Goal: Transaction & Acquisition: Purchase product/service

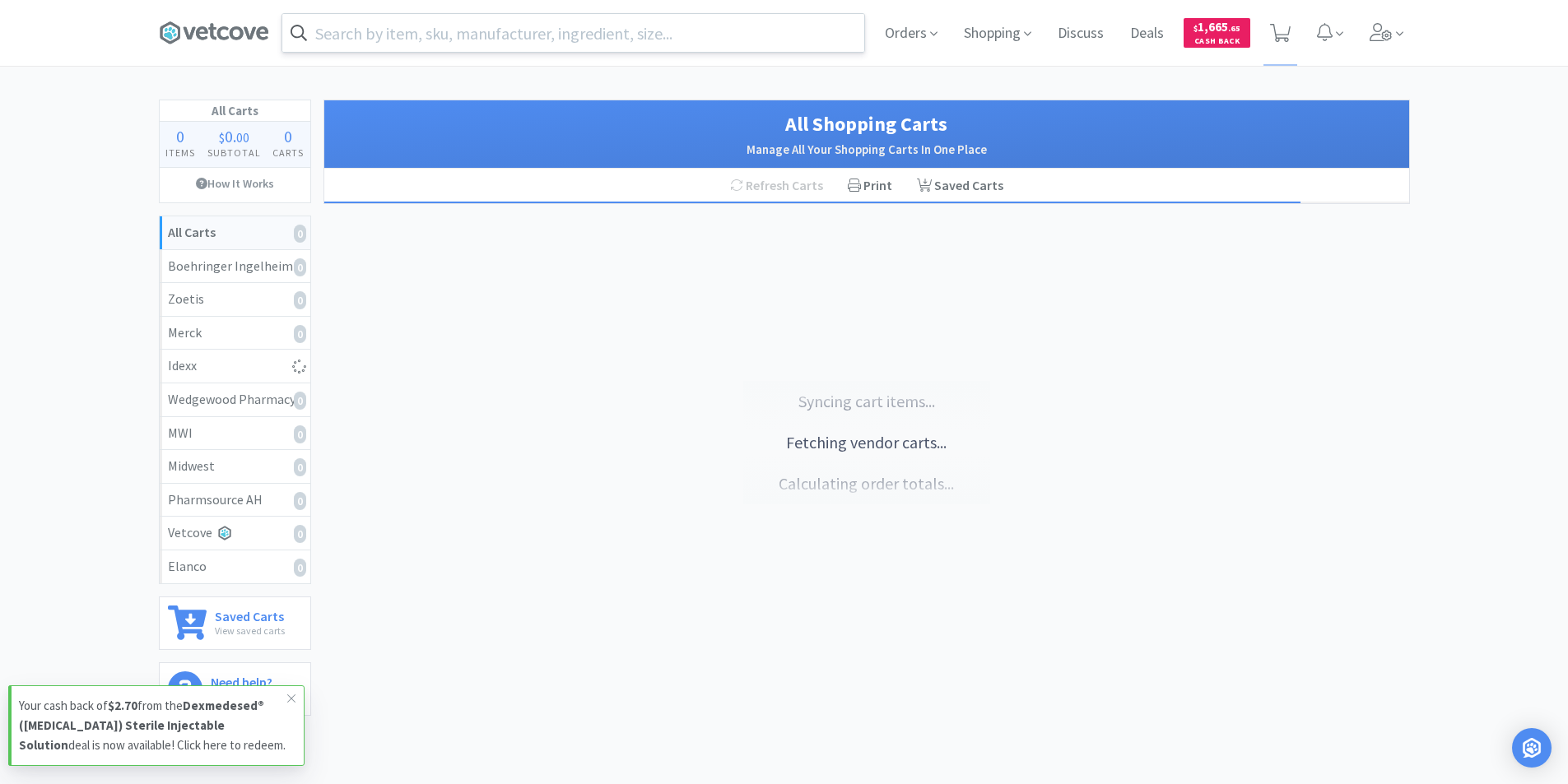
click at [397, 34] on input "text" at bounding box center [573, 33] width 582 height 37
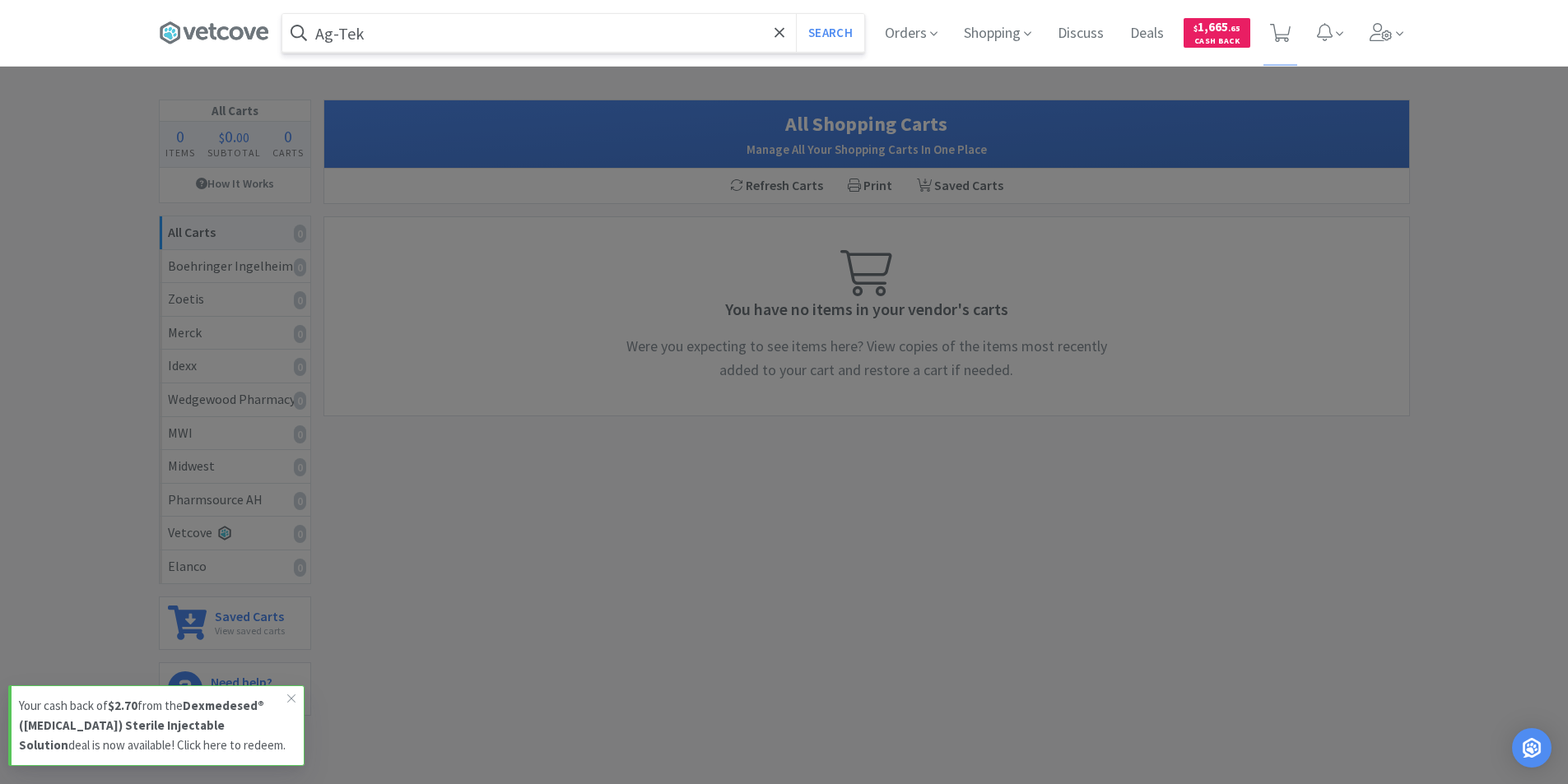
click at [796, 14] on button "Search" at bounding box center [830, 33] width 68 height 37
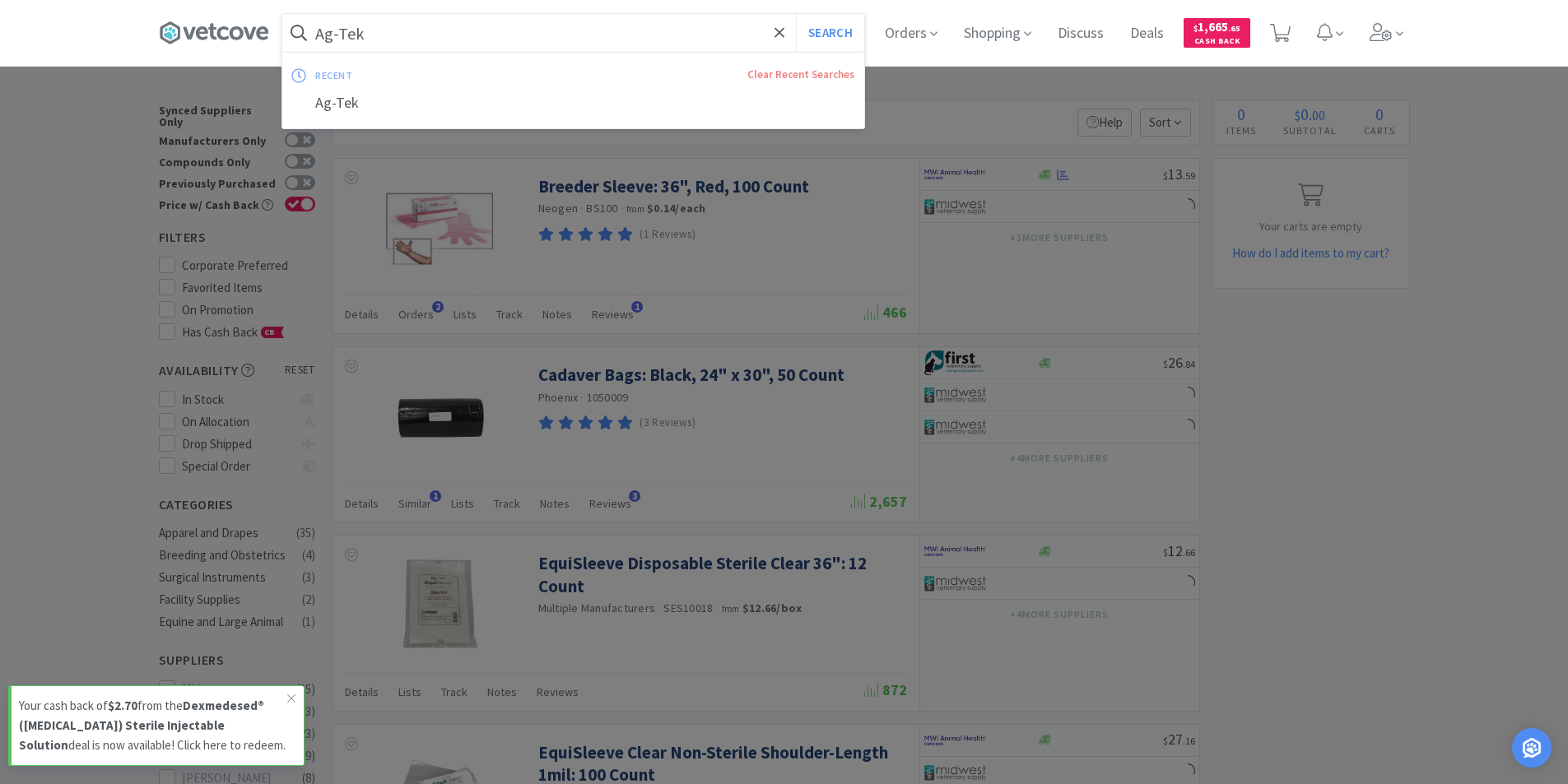
click at [397, 34] on input "Ag-Tek" at bounding box center [573, 33] width 582 height 37
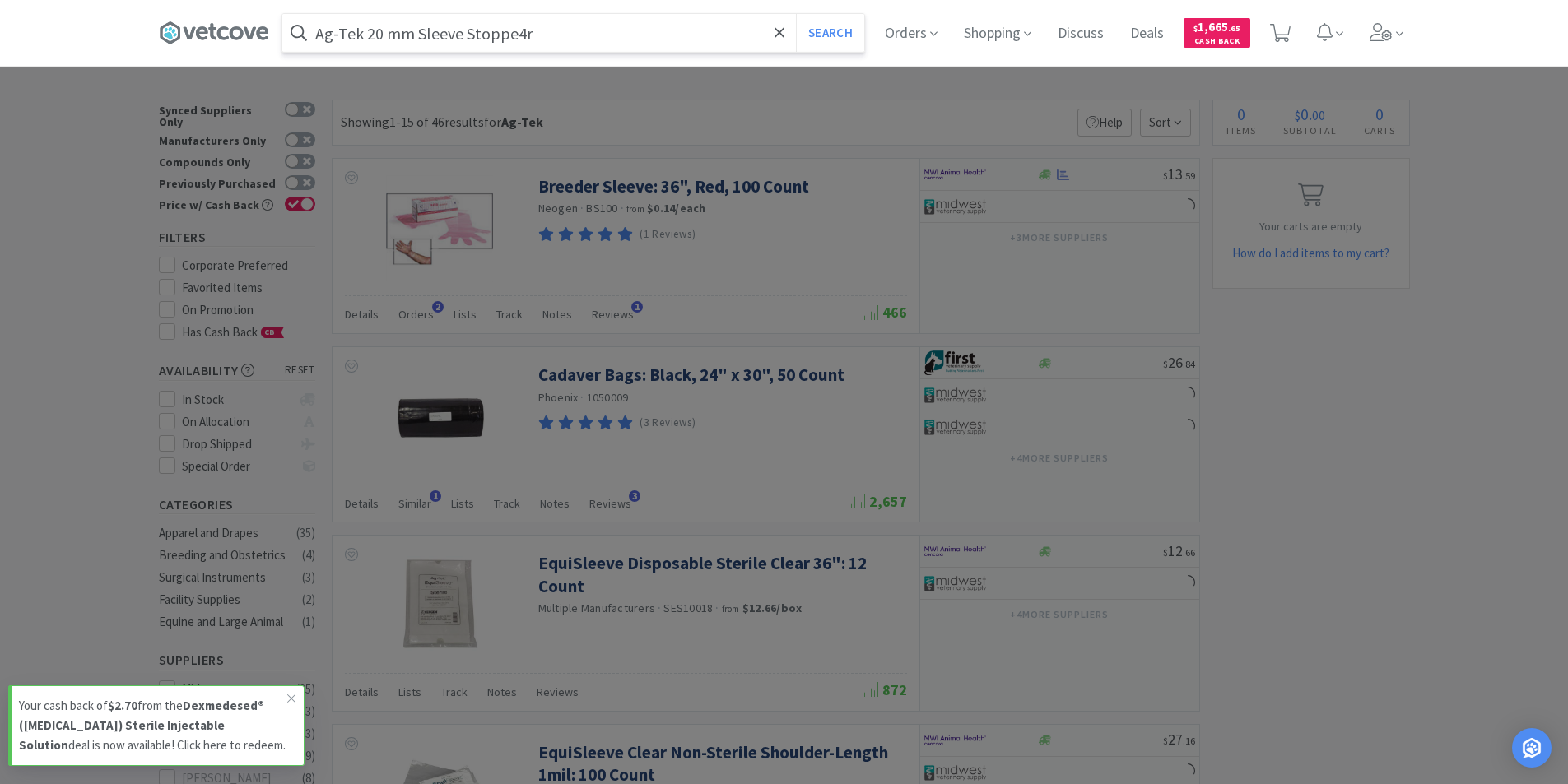
type input "Ag-Tek 20 mm Sleeve Stoppe4r"
click at [796, 14] on button "Search" at bounding box center [830, 33] width 68 height 37
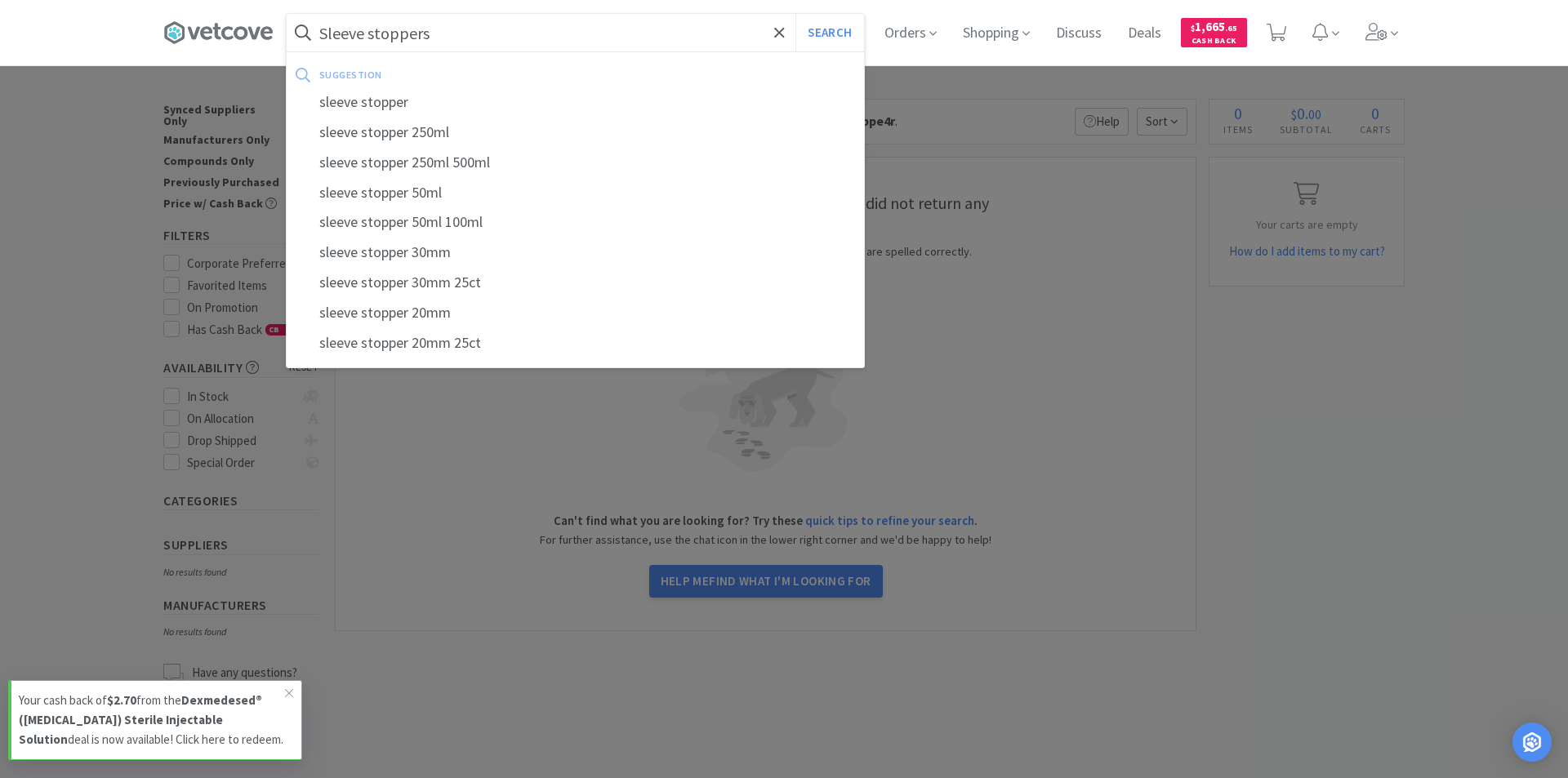
type input "Sleeve stoppers"
click at [795, 14] on button "Search" at bounding box center [829, 32] width 68 height 37
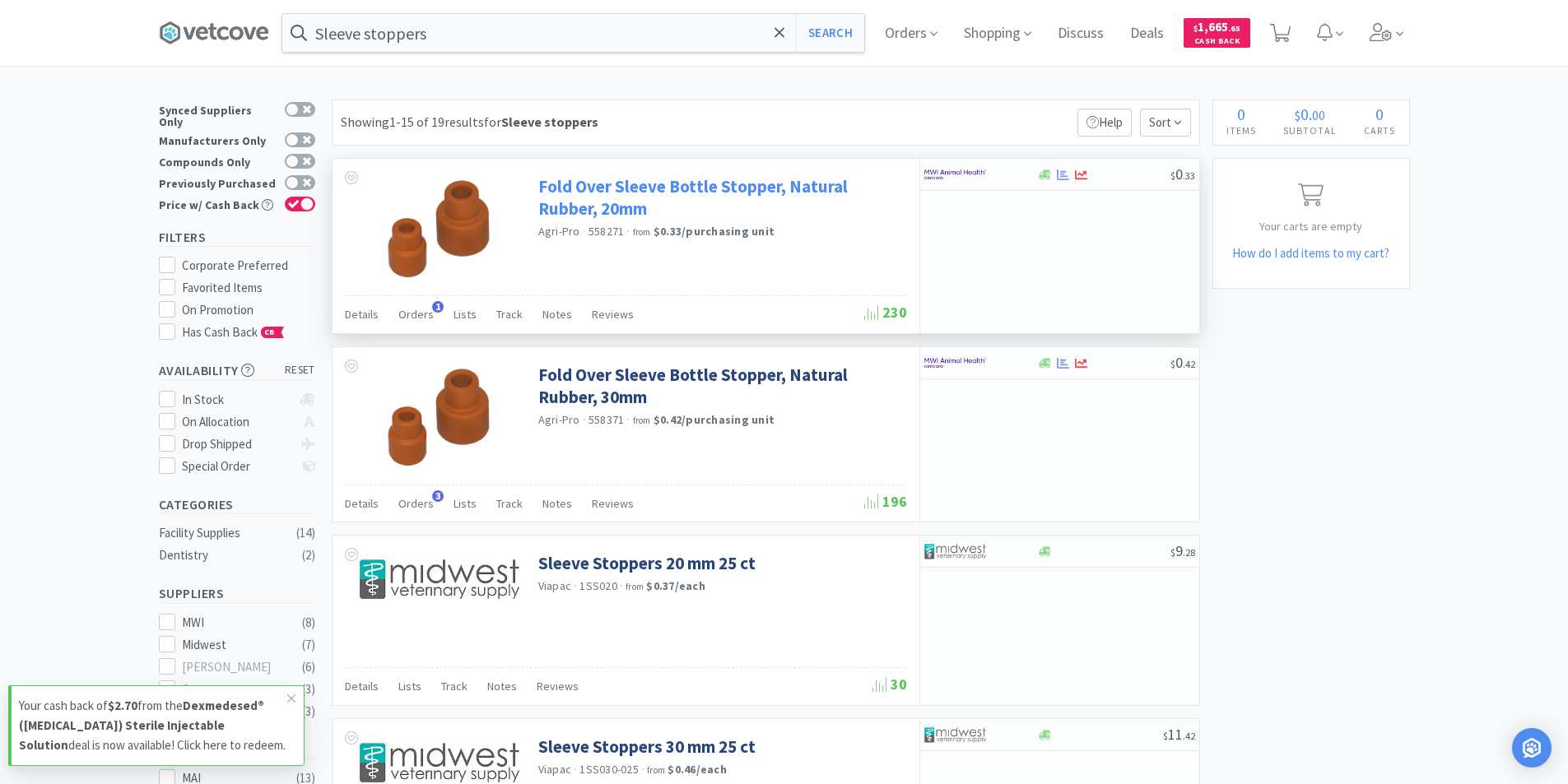
click at [707, 185] on link "Fold Over Sleeve Bottle Stopper, Natural Rubber, 20mm" at bounding box center [720, 197] width 364 height 45
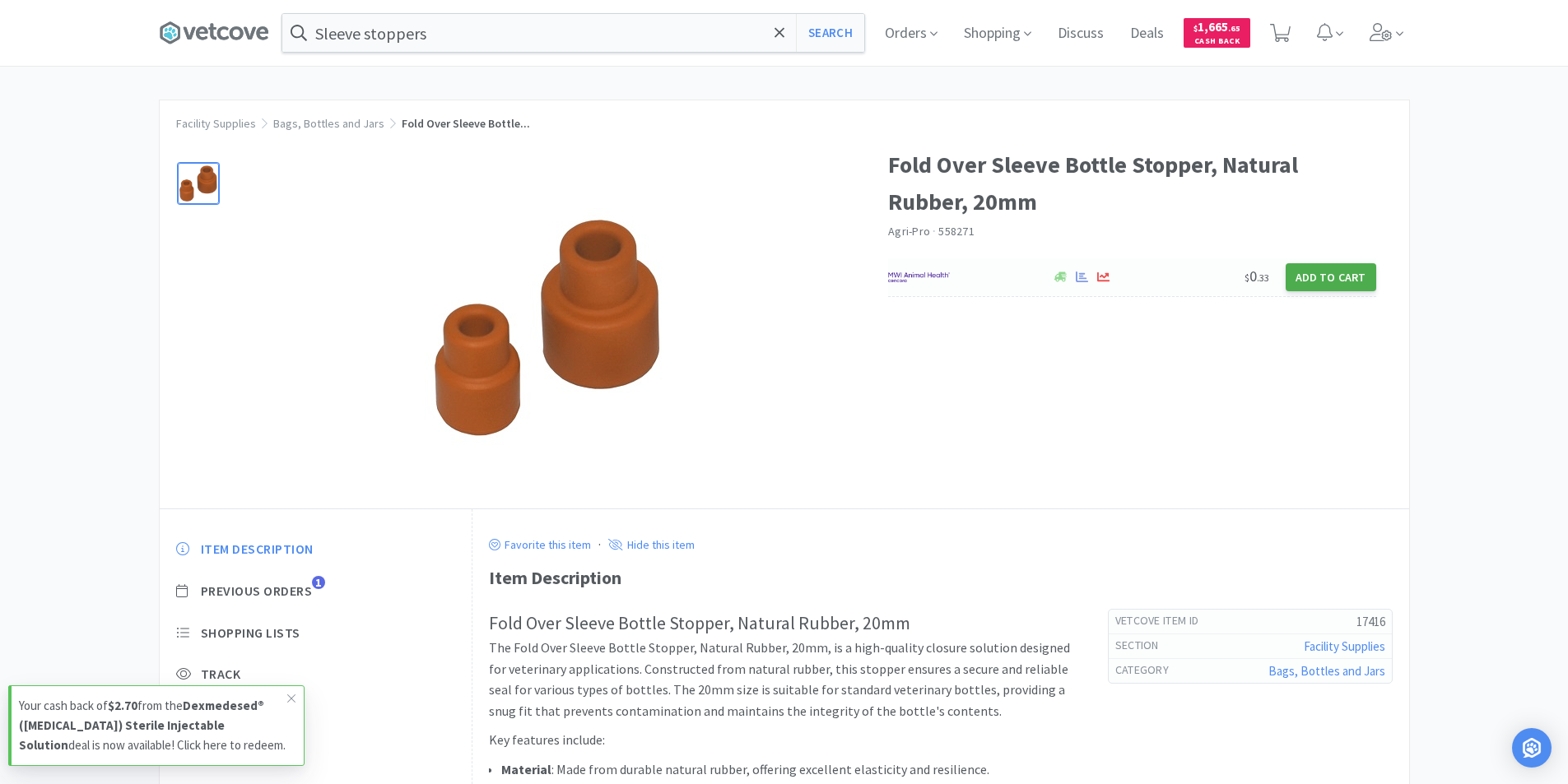
click at [1316, 276] on button "Add to Cart" at bounding box center [1331, 277] width 90 height 28
select select "1"
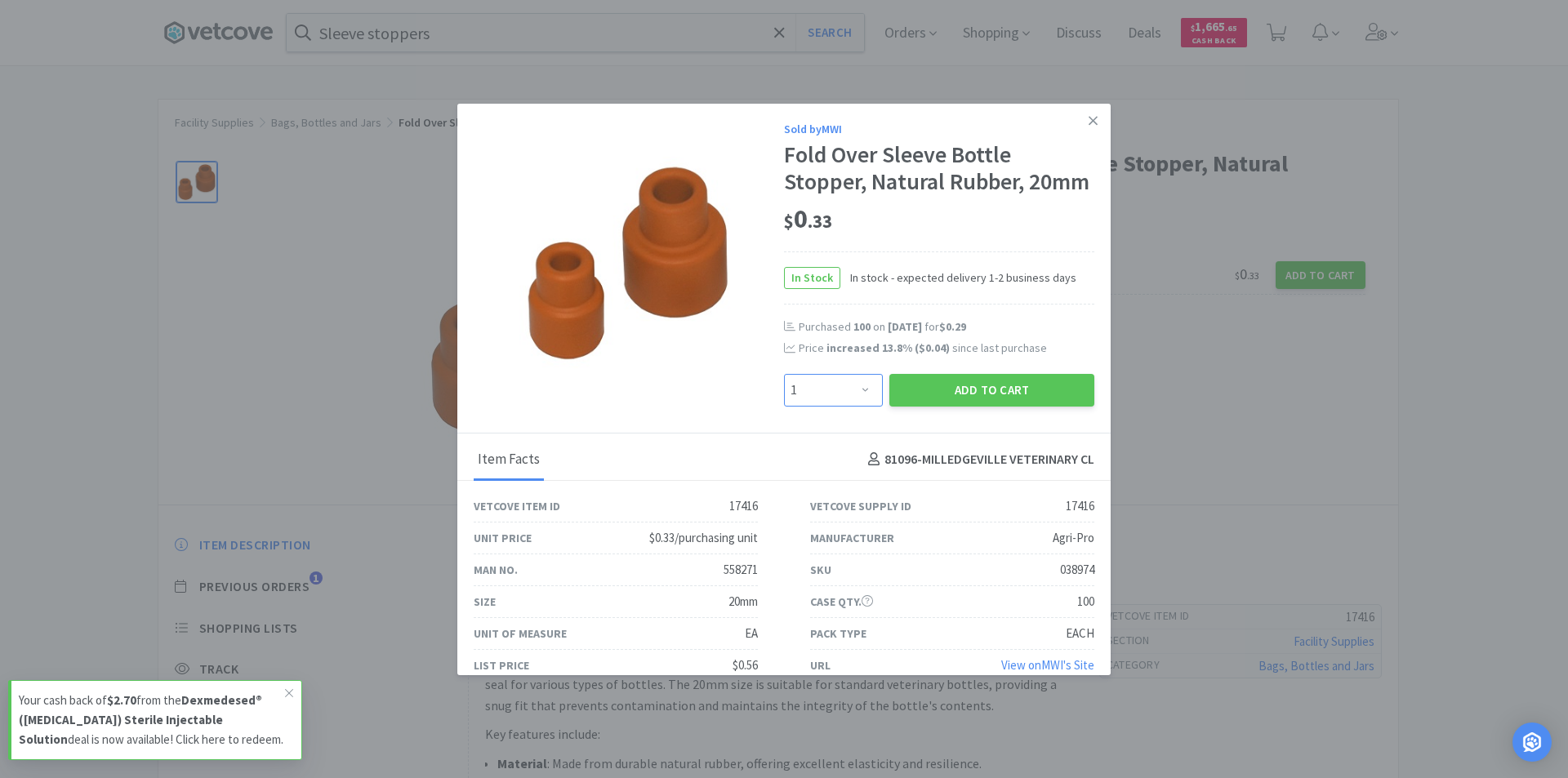
click at [860, 406] on select "Enter Quantity 1 2 3 4 5 6 7 8 9 10 11 12 13 14 15 16 17 18 19 20 Enter Quantity" at bounding box center [834, 390] width 99 height 32
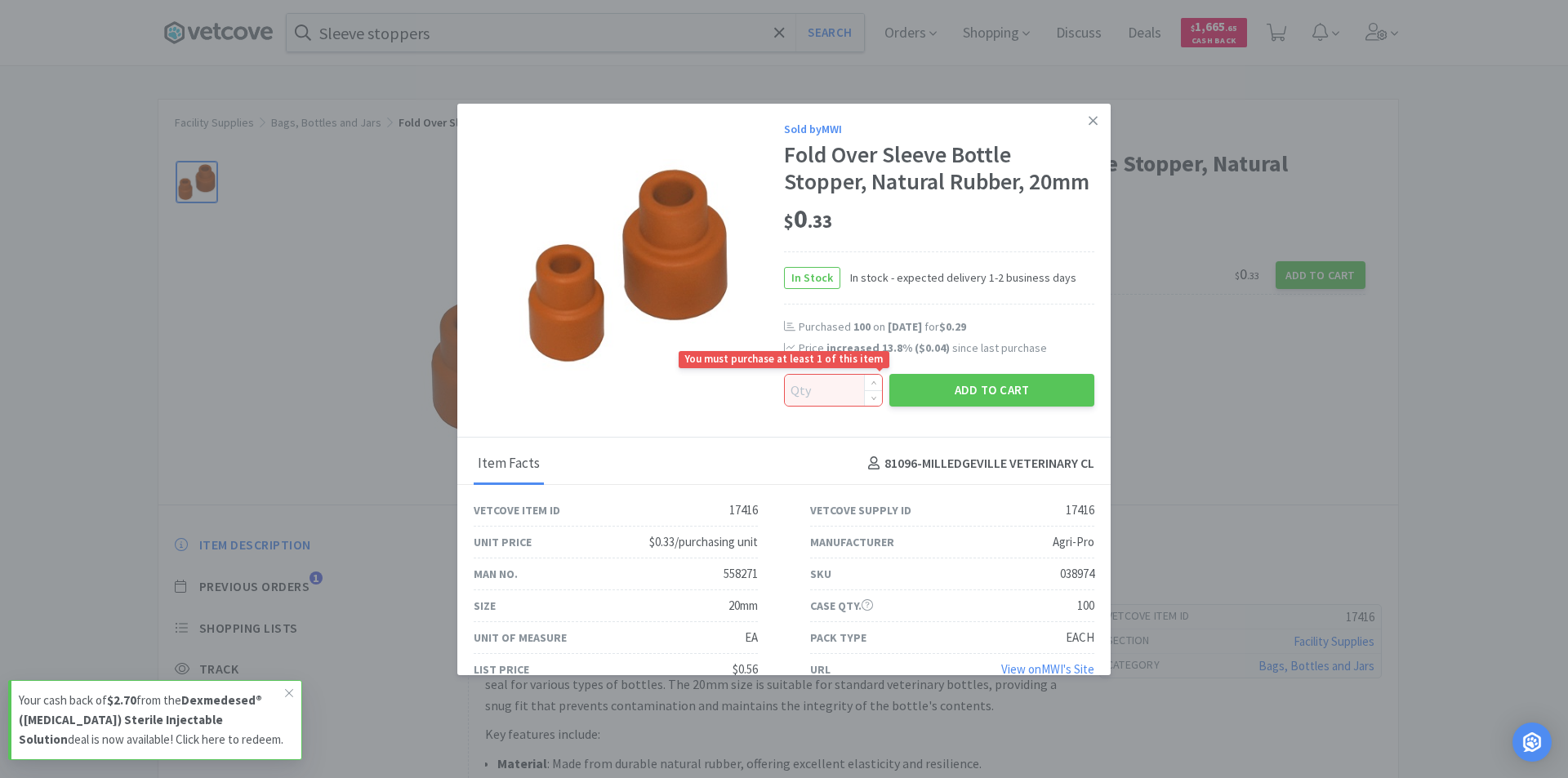
type input "1"
type input "2"
type input "50"
click at [1015, 406] on button "Add to Cart" at bounding box center [991, 390] width 205 height 32
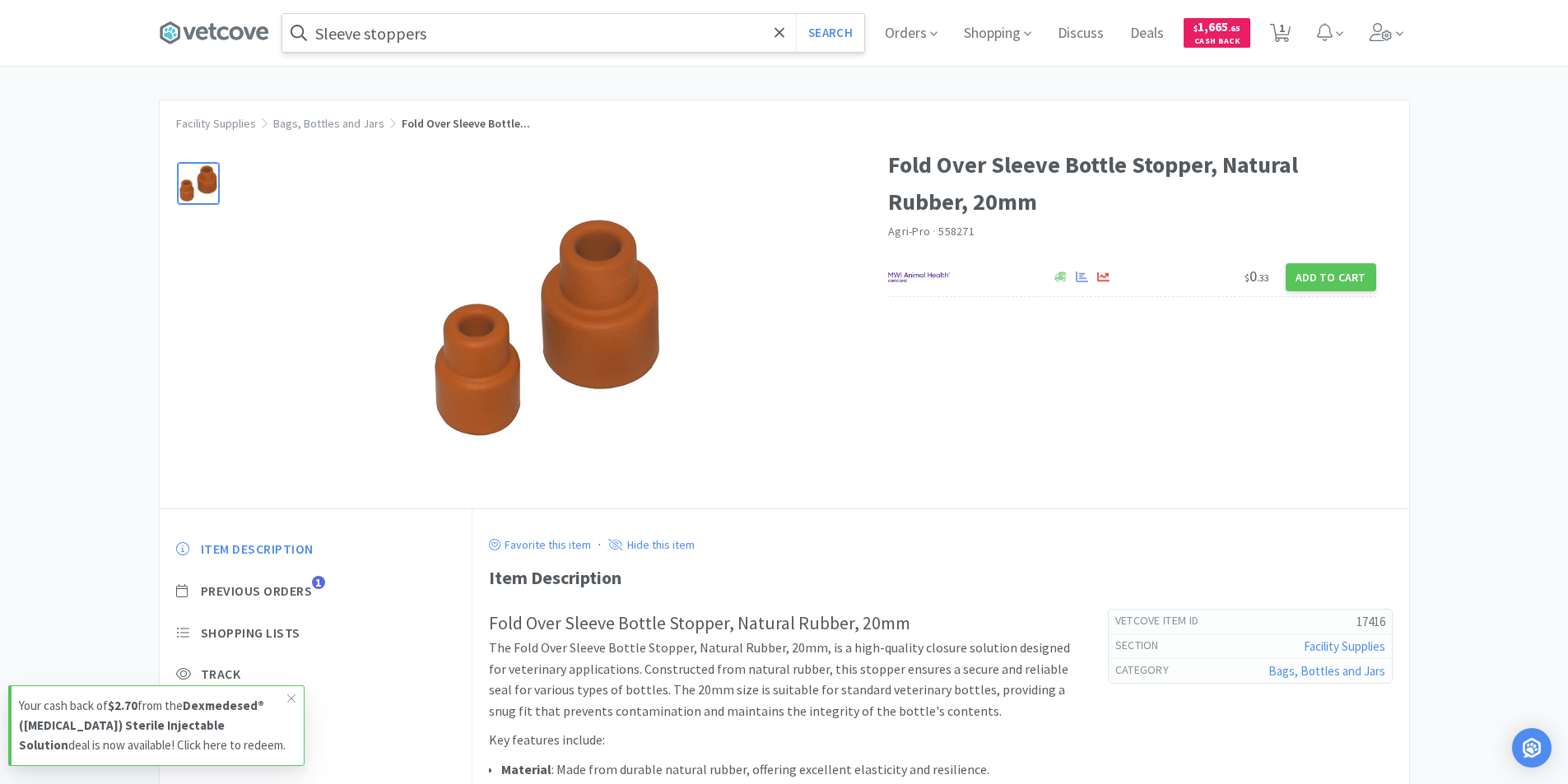
click at [486, 46] on input "Sleeve stoppers" at bounding box center [573, 33] width 582 height 37
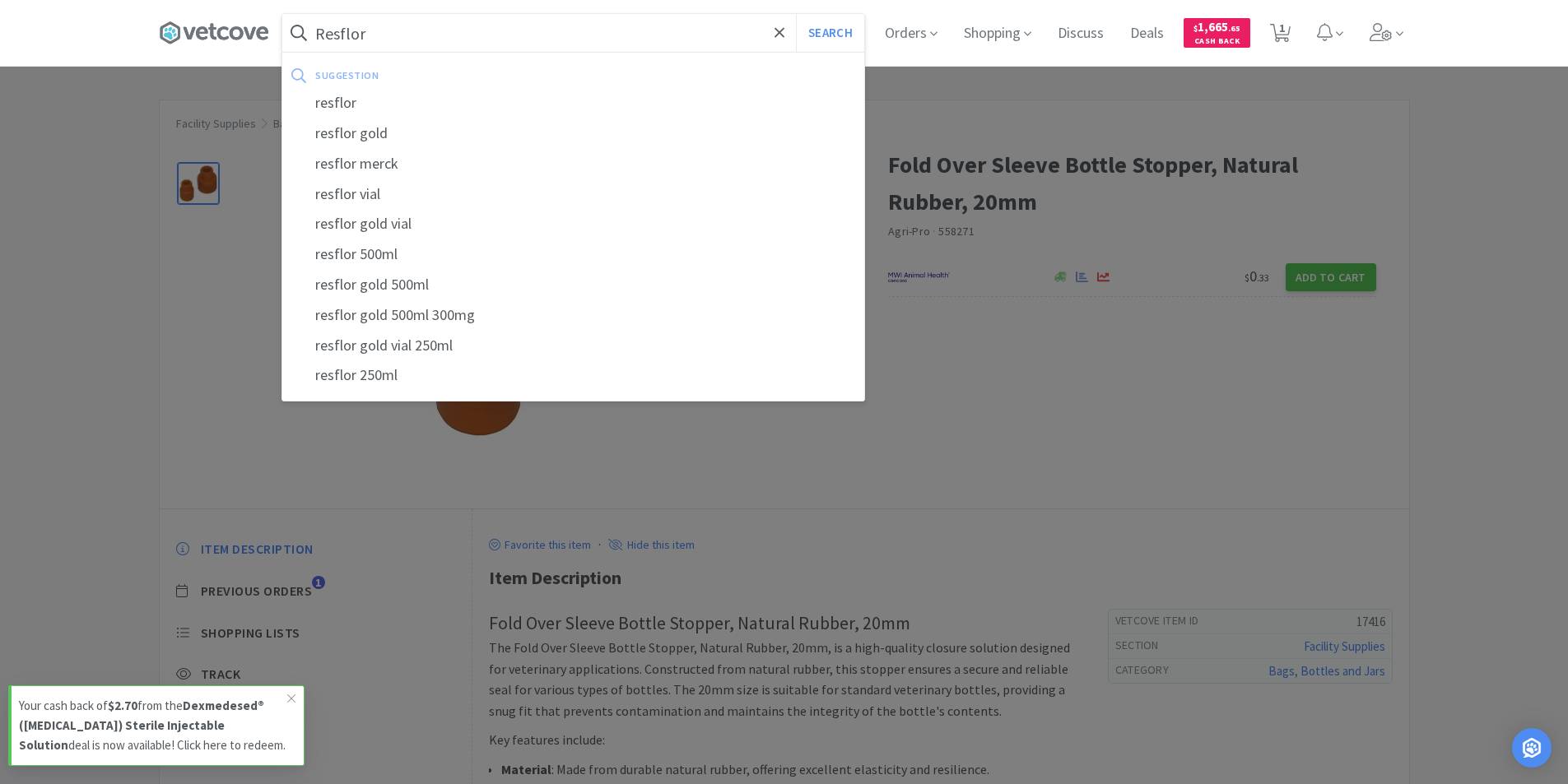
type input "Resflor"
click at [796, 14] on button "Search" at bounding box center [830, 33] width 68 height 37
select select "50"
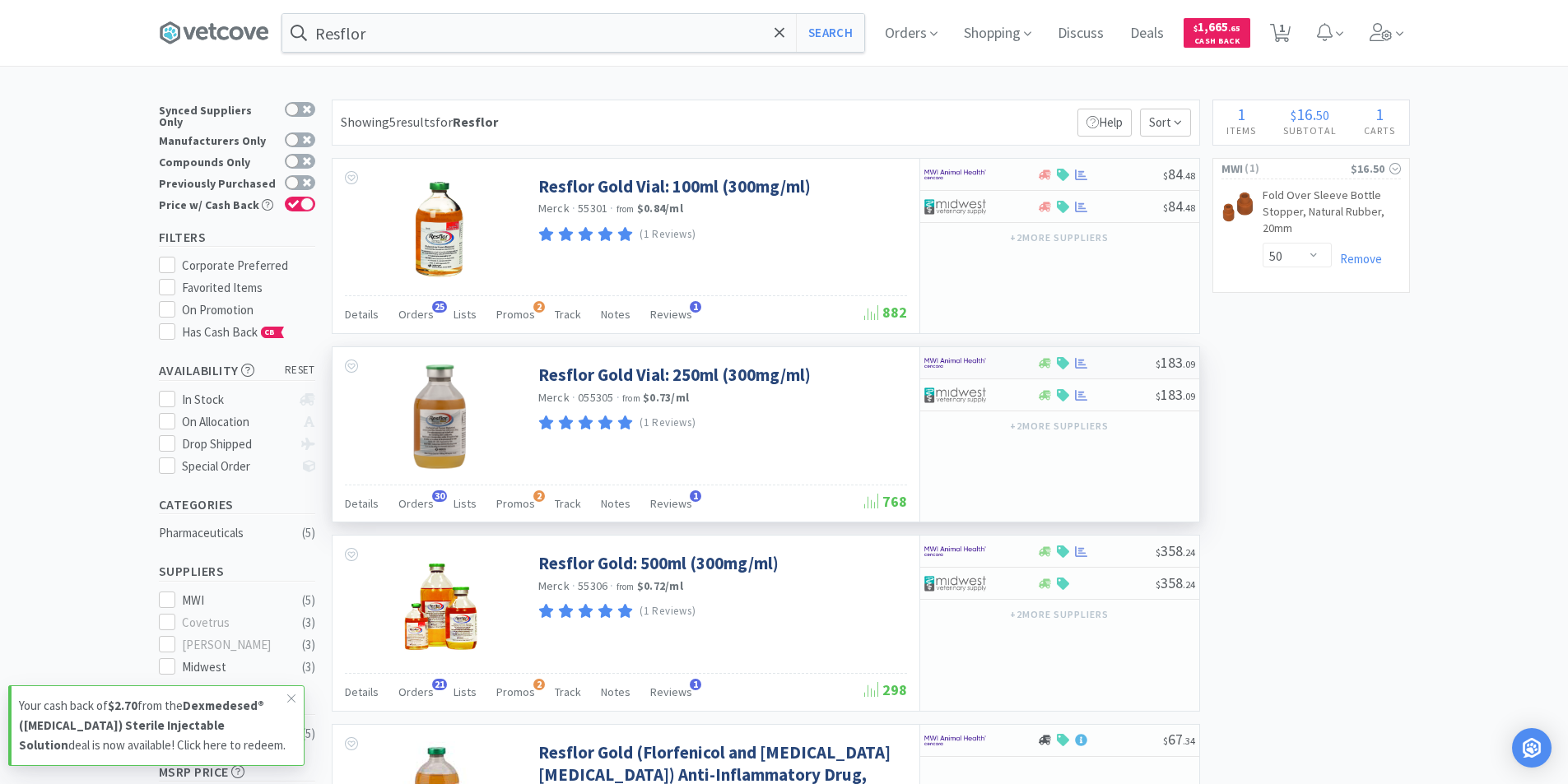
click at [1132, 365] on div at bounding box center [1096, 363] width 118 height 12
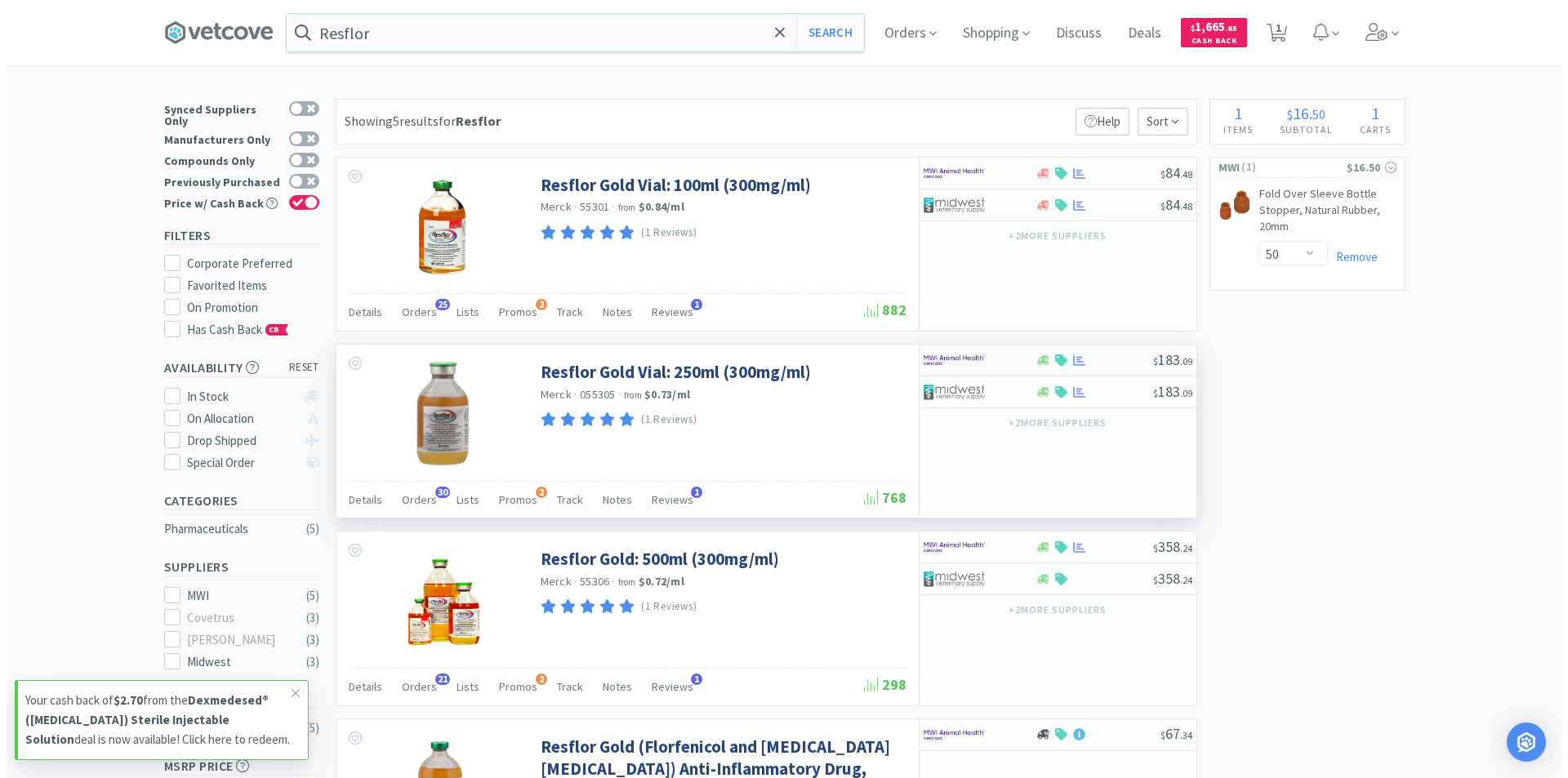
select select "1"
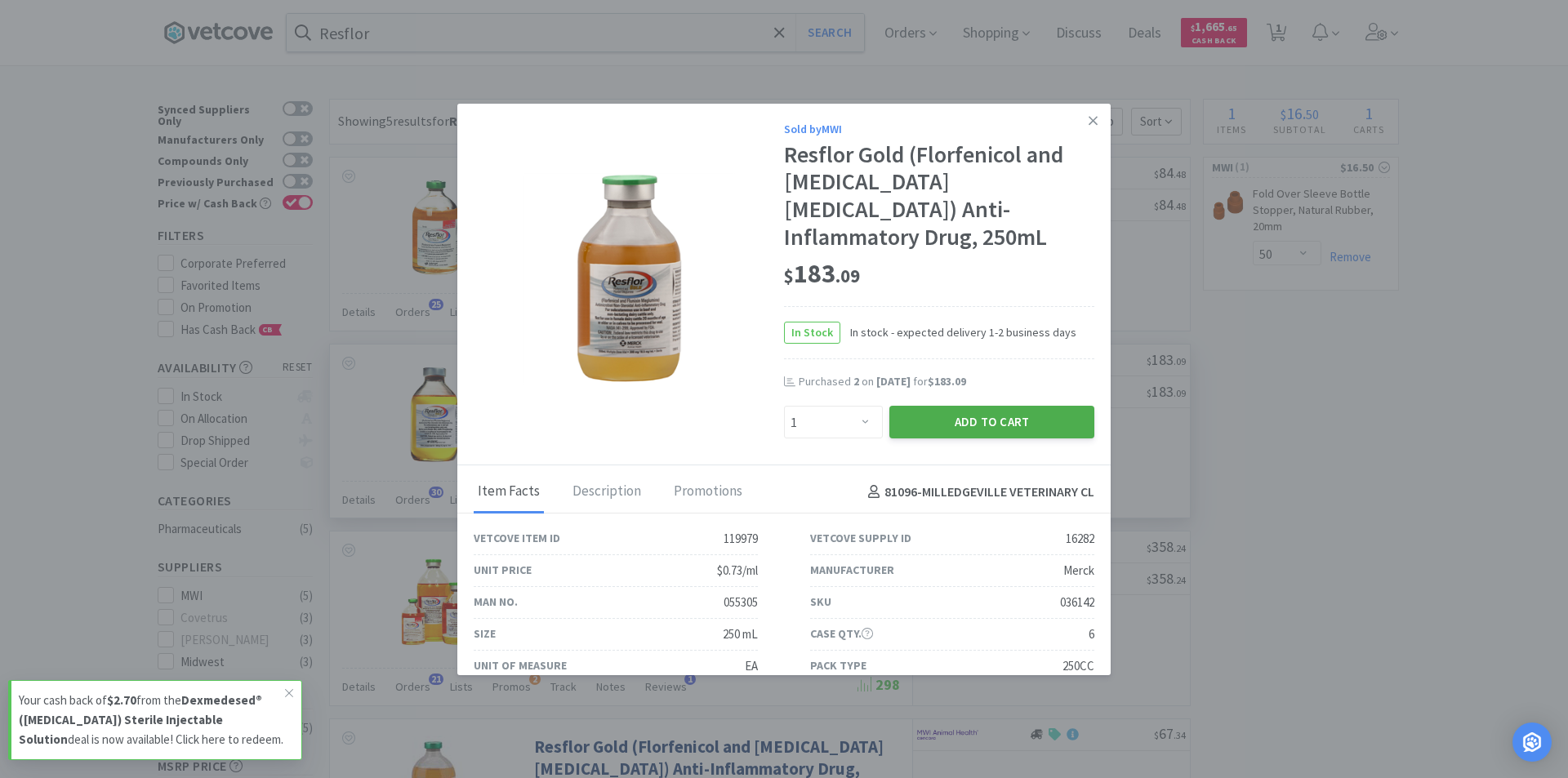
click at [994, 405] on button "Add to Cart" at bounding box center [991, 421] width 205 height 32
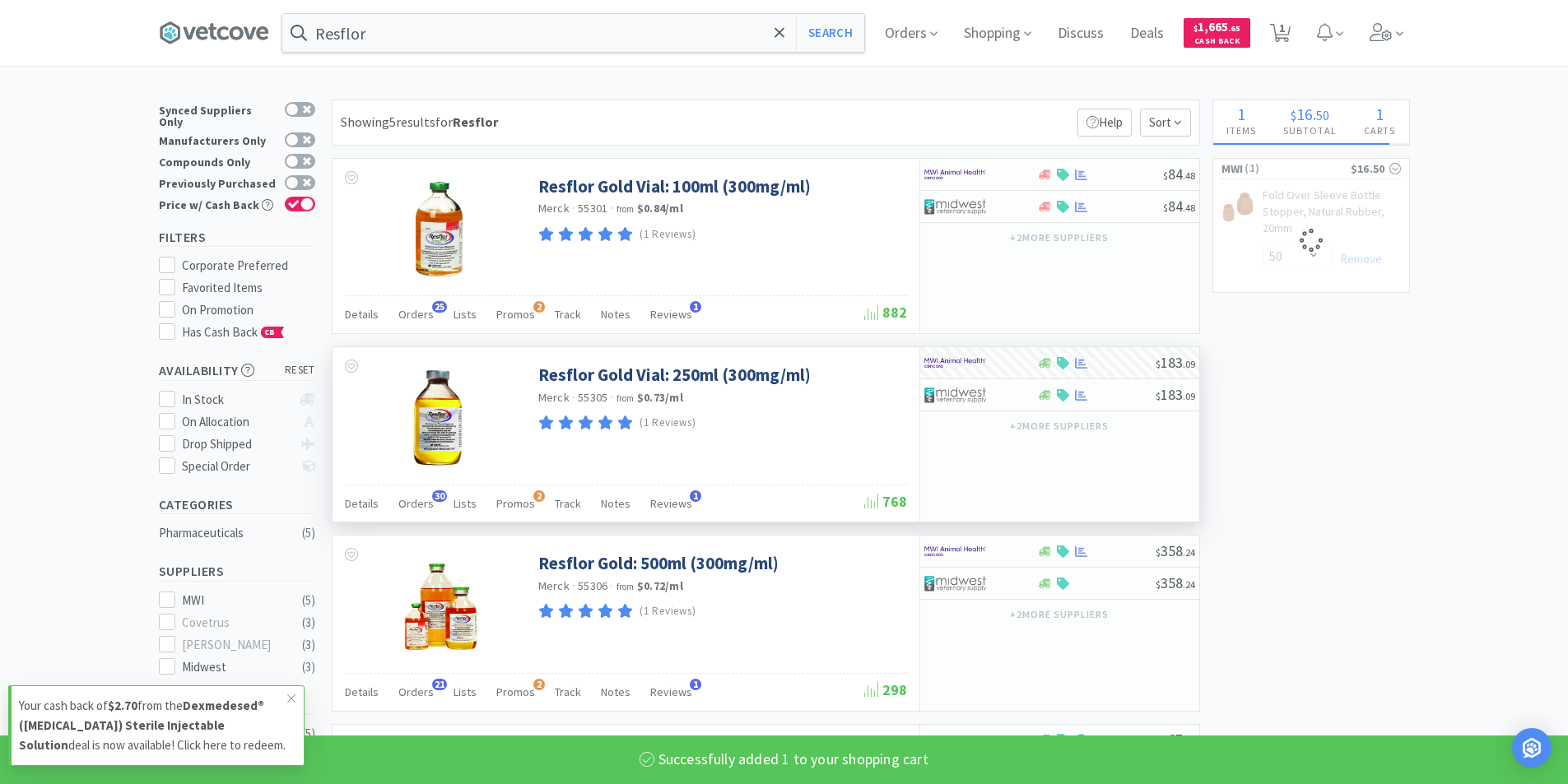
select select "1"
